Goal: Register for event/course

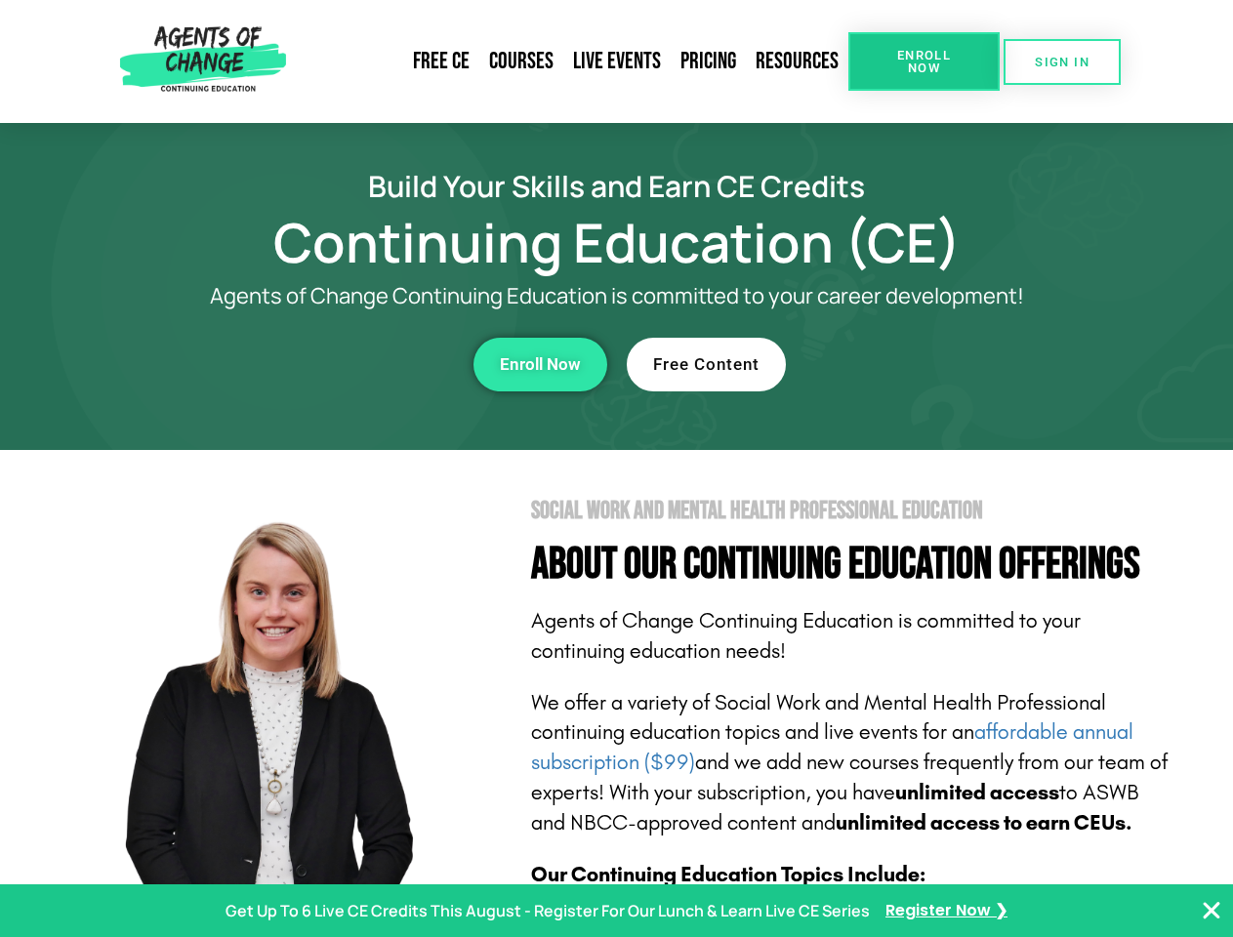
click at [616, 469] on section "Social Work and Mental Health Professional Education About Our Continuing Educa…" at bounding box center [616, 860] width 1233 height 820
click at [924, 62] on span "Enroll Now" at bounding box center [924, 61] width 89 height 25
click at [1062, 62] on span "SIGN IN" at bounding box center [1062, 62] width 55 height 13
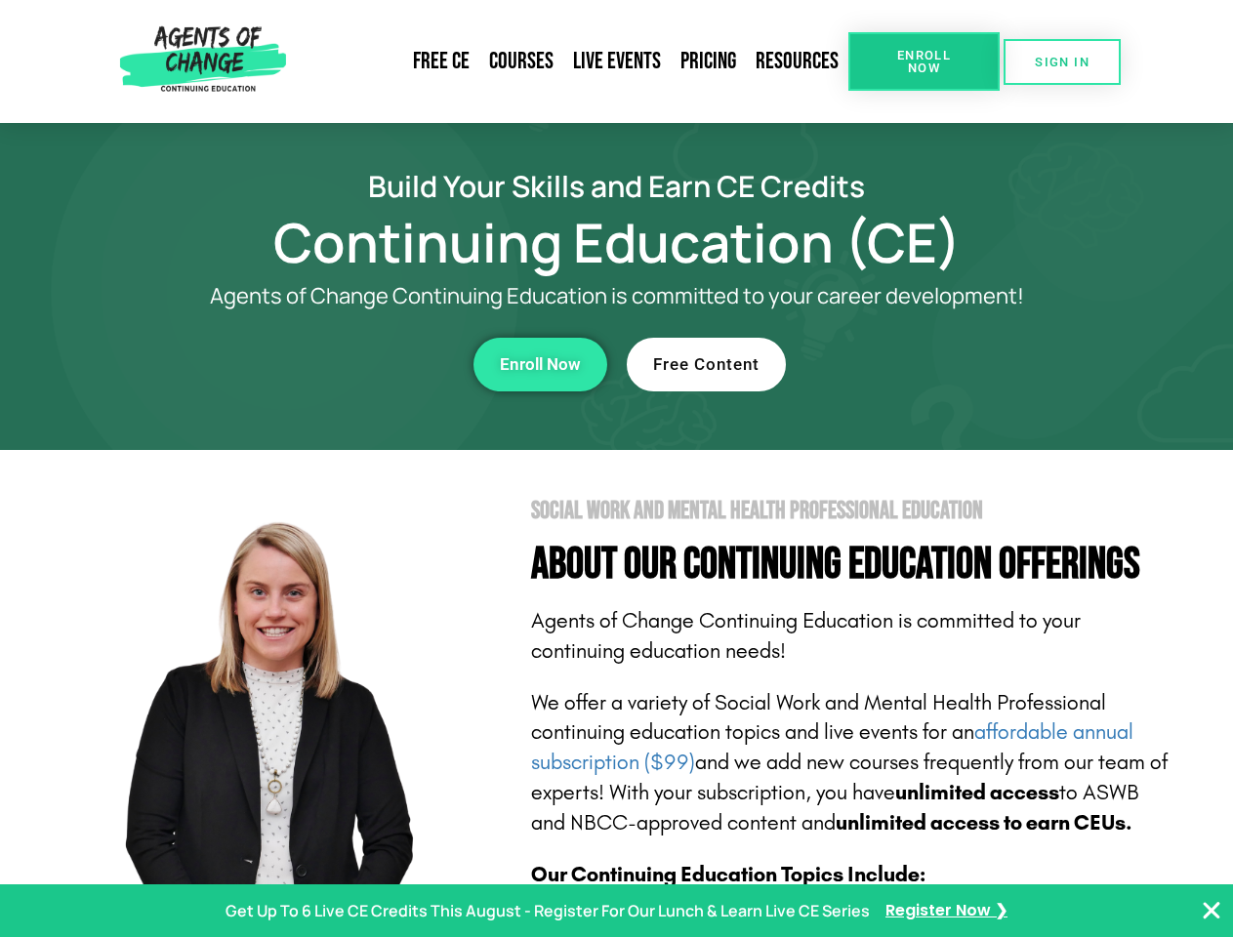
click at [339, 364] on div "Enroll Now" at bounding box center [338, 365] width 537 height 54
click at [540, 364] on span "Enroll Now" at bounding box center [540, 364] width 81 height 17
click at [895, 364] on div "Free Content" at bounding box center [895, 365] width 537 height 54
